Goal: Task Accomplishment & Management: Manage account settings

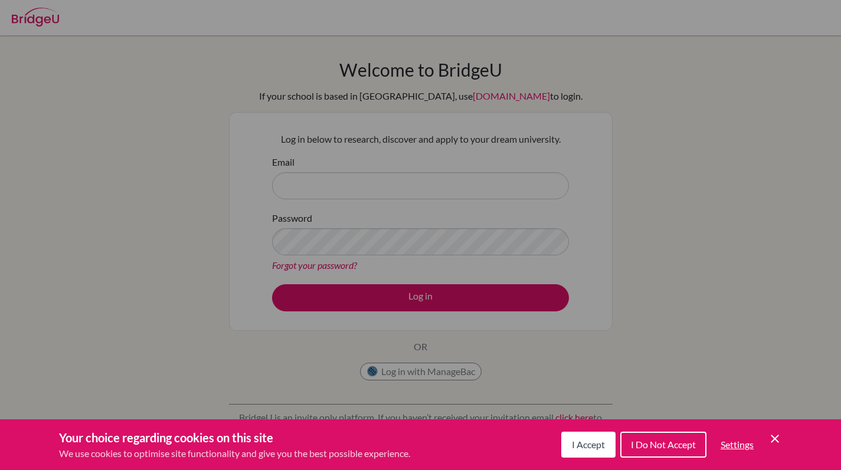
click at [563, 443] on button "I Accept" at bounding box center [588, 445] width 54 height 26
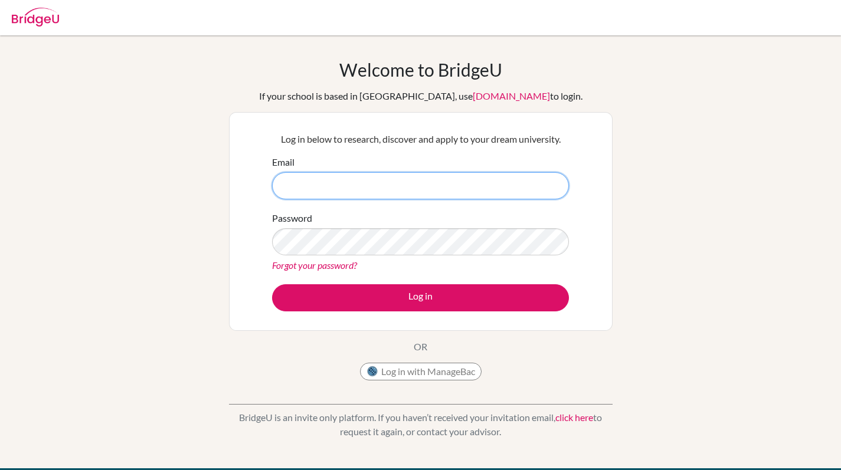
click at [411, 179] on input "Email" at bounding box center [420, 185] width 297 height 27
type input "2"
click at [548, 186] on input "Email" at bounding box center [420, 185] width 297 height 27
click at [369, 189] on input "Email" at bounding box center [420, 185] width 297 height 27
type input "[EMAIL_ADDRESS][PERSON_NAME][DOMAIN_NAME]"
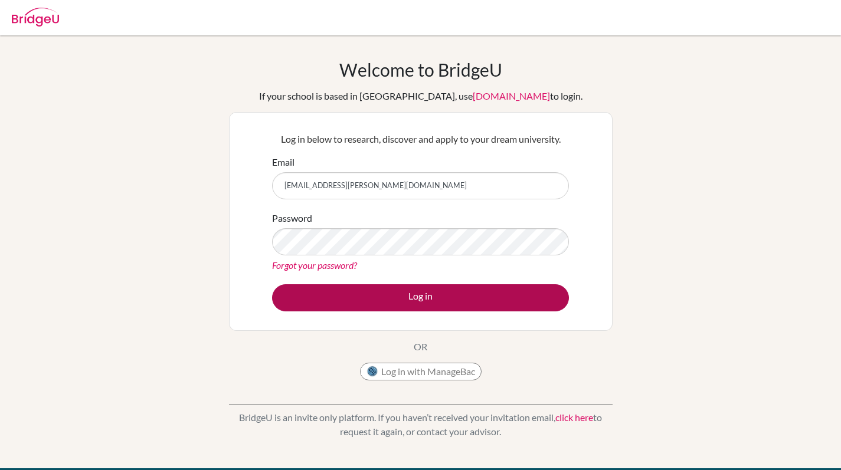
click at [346, 291] on button "Log in" at bounding box center [420, 297] width 297 height 27
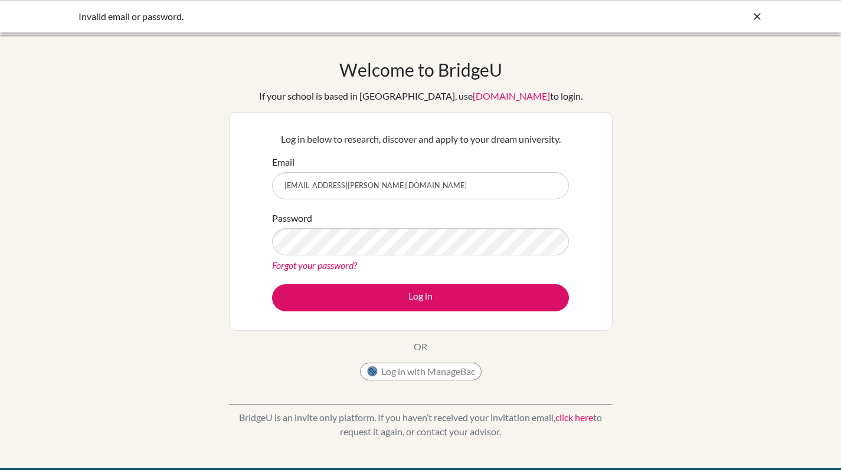
click at [492, 207] on form "Email [EMAIL_ADDRESS][PERSON_NAME][DOMAIN_NAME] Password Forgot your password? …" at bounding box center [420, 233] width 297 height 156
click at [329, 261] on link "Forgot your password?" at bounding box center [314, 265] width 85 height 11
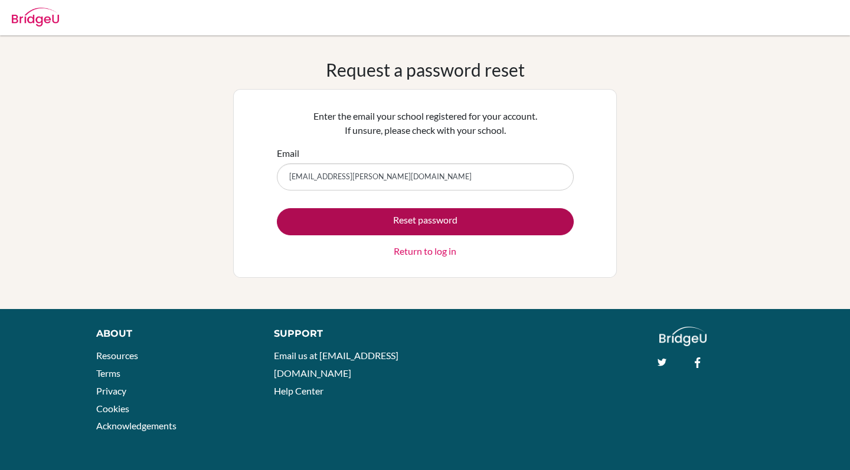
type input "[EMAIL_ADDRESS][PERSON_NAME][DOMAIN_NAME]"
click at [521, 228] on button "Reset password" at bounding box center [425, 221] width 297 height 27
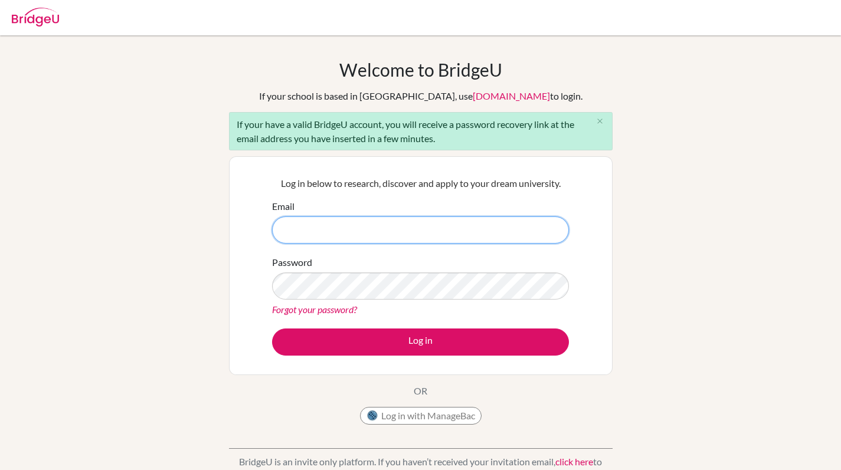
type input "[EMAIL_ADDRESS][PERSON_NAME][DOMAIN_NAME]"
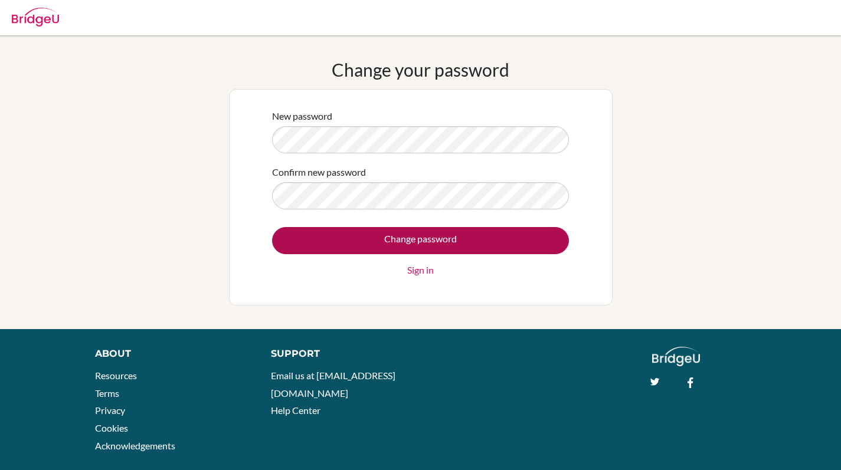
click at [397, 247] on input "Change password" at bounding box center [420, 240] width 297 height 27
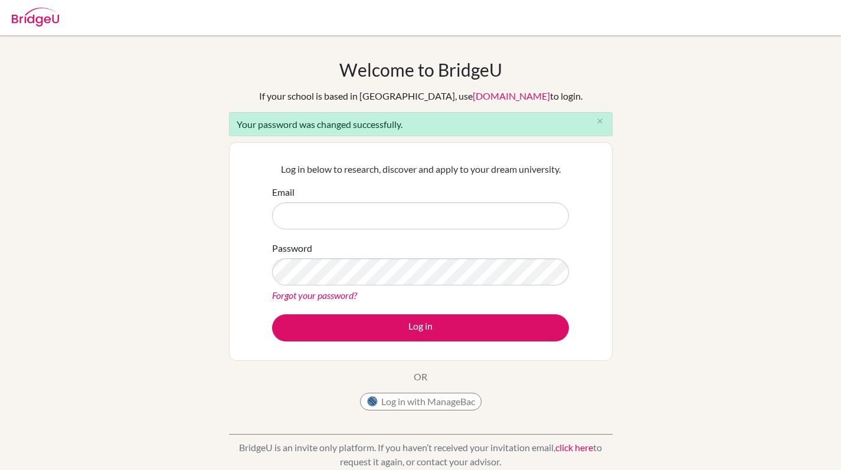
click at [439, 221] on input "Email" at bounding box center [420, 215] width 297 height 27
type input "[EMAIL_ADDRESS][PERSON_NAME][DOMAIN_NAME]"
click at [387, 312] on form "Email [EMAIL_ADDRESS][PERSON_NAME][DOMAIN_NAME] Password Forgot your password? …" at bounding box center [420, 263] width 297 height 156
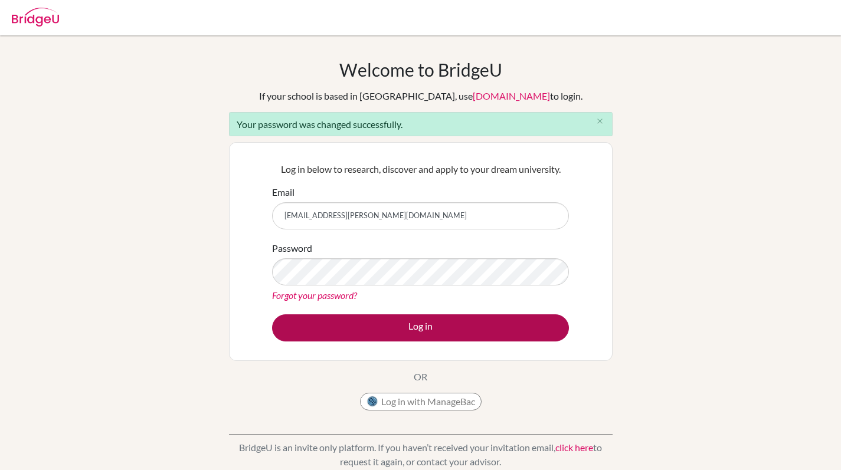
click at [388, 320] on button "Log in" at bounding box center [420, 328] width 297 height 27
